Goal: Obtain resource: Download file/media

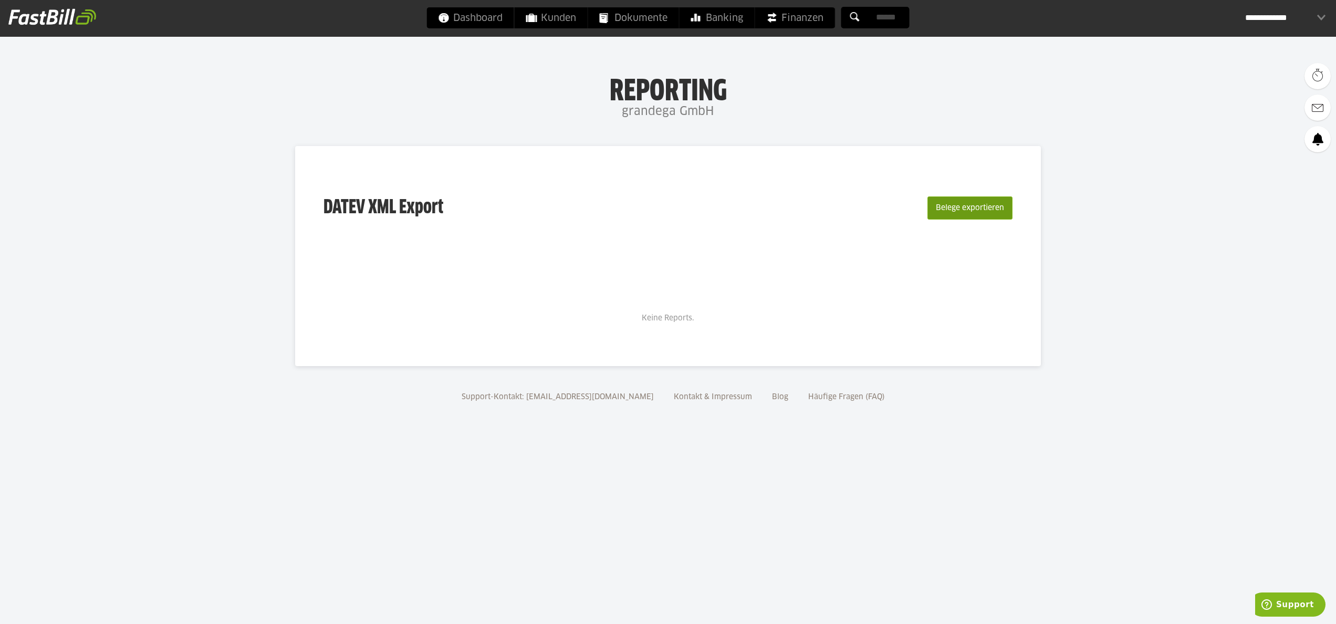
click at [950, 213] on button "Belege exportieren" at bounding box center [969, 207] width 85 height 23
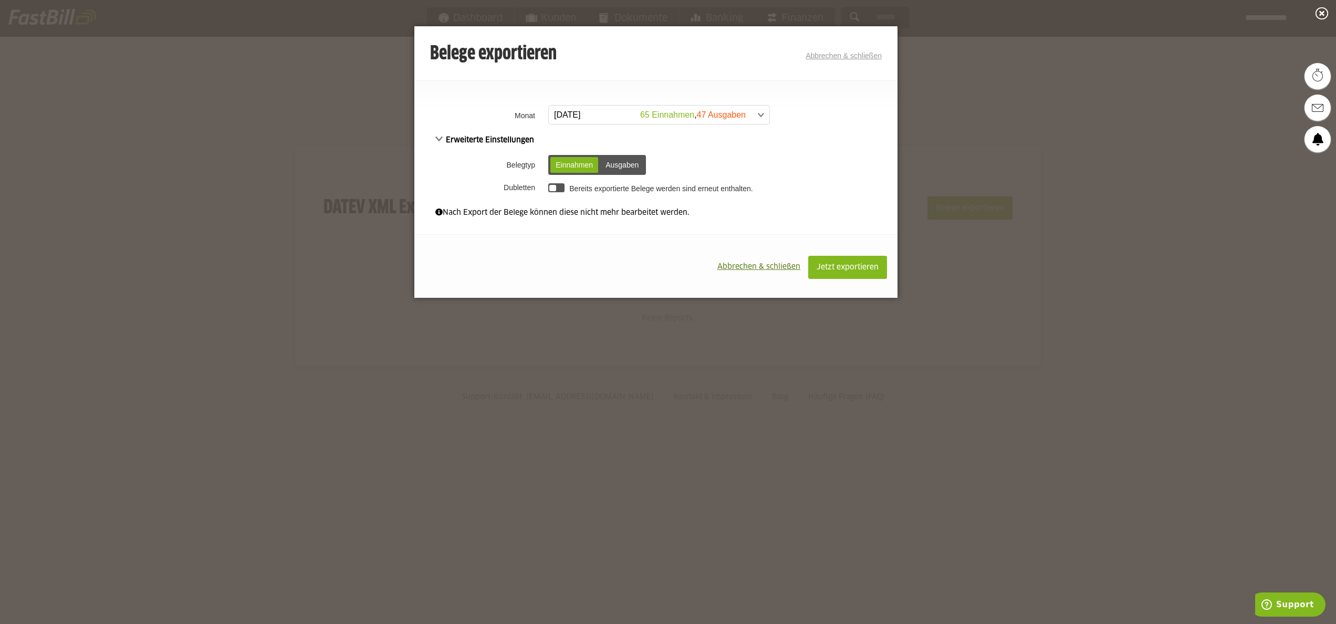
click at [761, 122] on span at bounding box center [653, 115] width 221 height 19
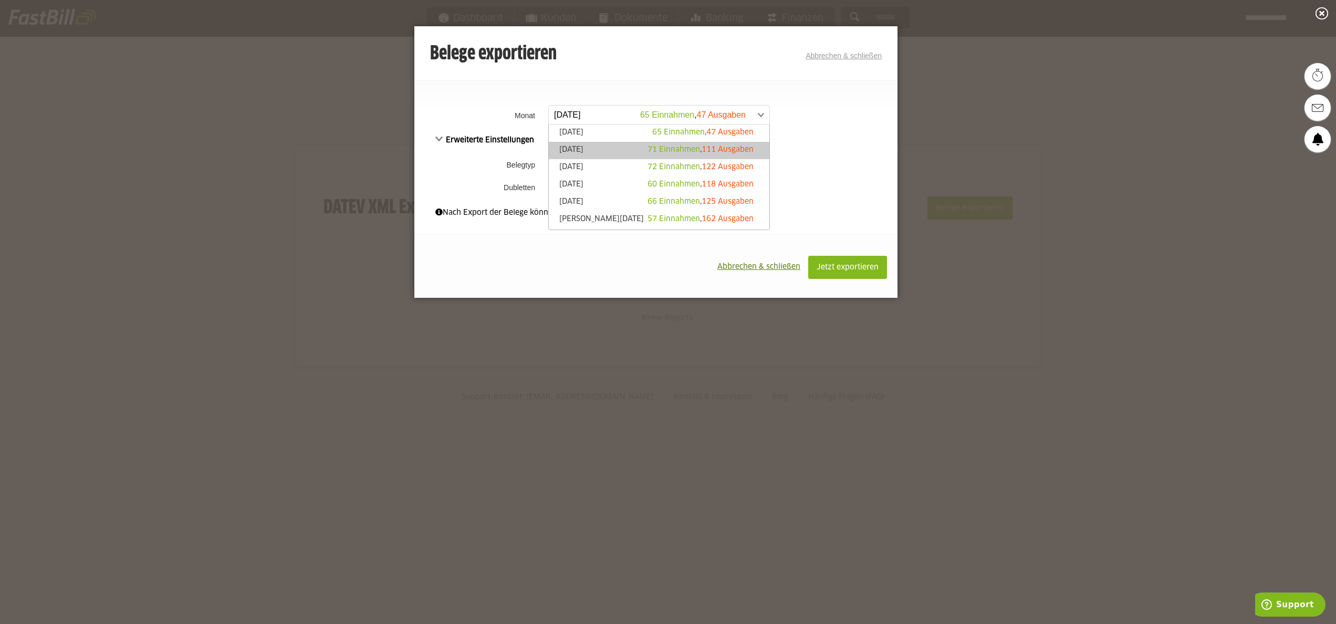
click at [677, 149] on span "71 Einnahmen" at bounding box center [673, 149] width 53 height 7
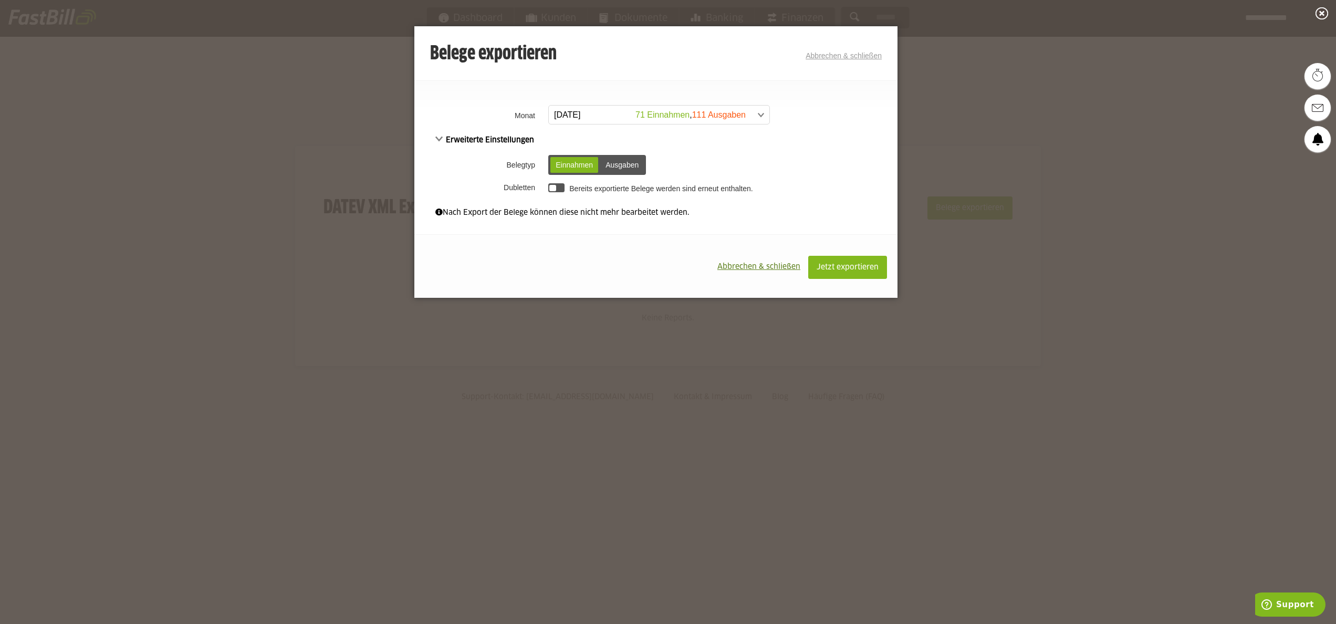
click at [662, 112] on span at bounding box center [653, 115] width 221 height 19
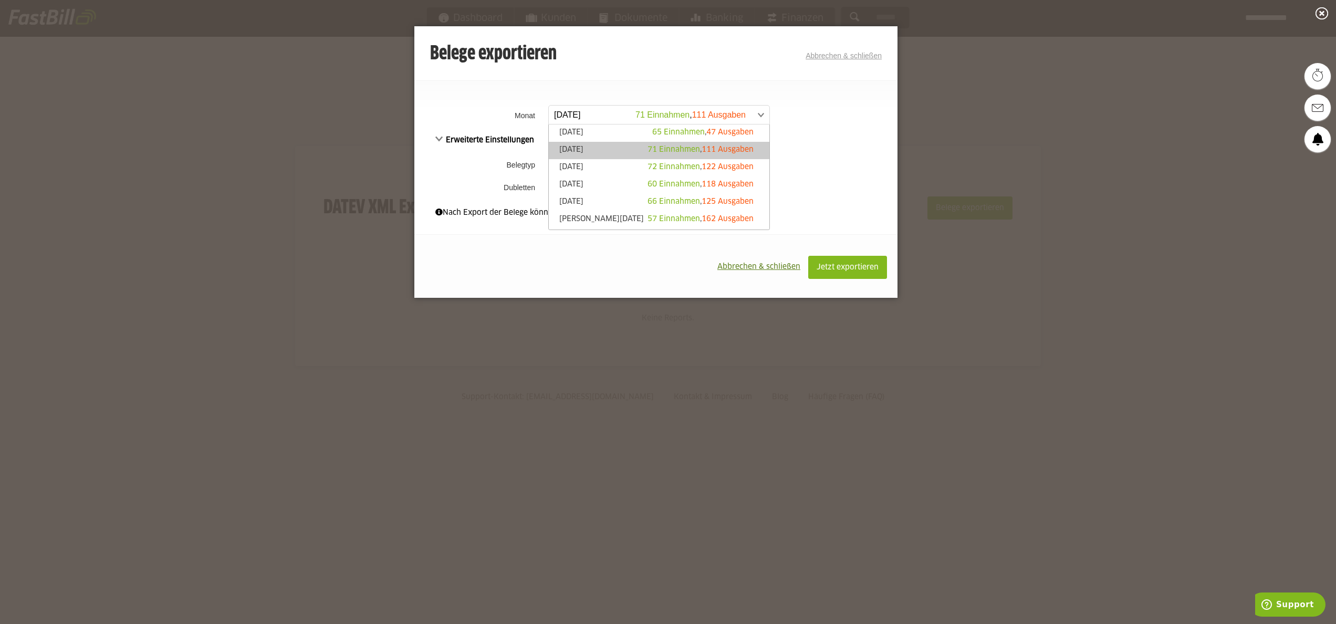
click at [662, 112] on span at bounding box center [653, 115] width 221 height 19
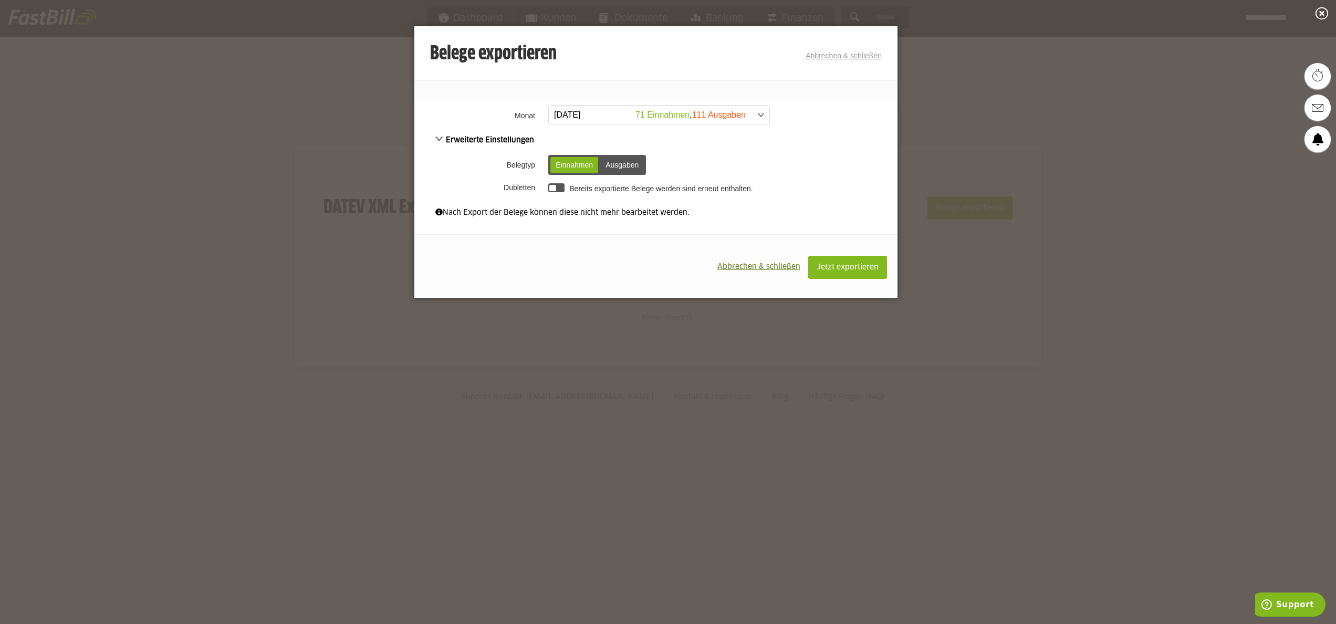
click at [770, 267] on span "Abbrechen & schließen" at bounding box center [758, 266] width 83 height 7
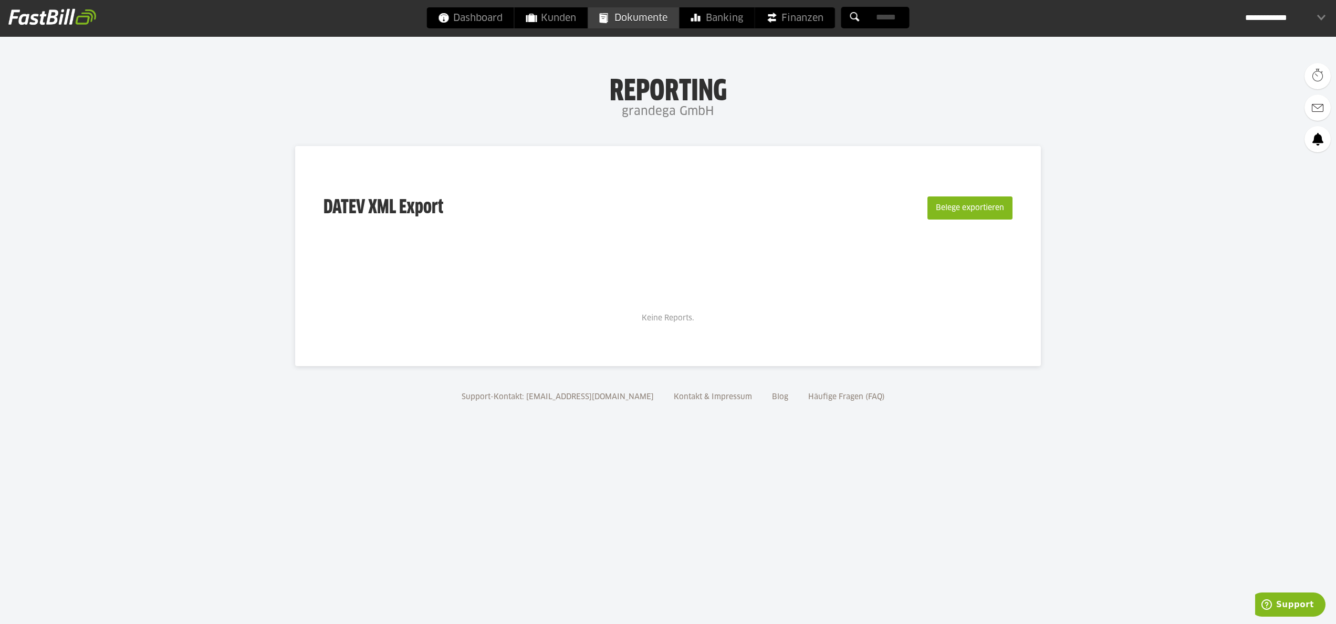
click at [618, 21] on span "Dokumente" at bounding box center [634, 17] width 68 height 21
